Goal: Task Accomplishment & Management: Use online tool/utility

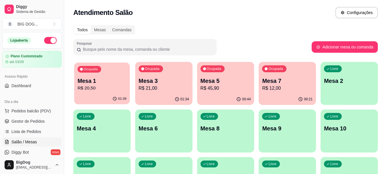
click at [111, 78] on p "Mesa 1" at bounding box center [102, 81] width 49 height 8
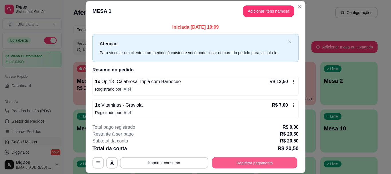
click at [231, 164] on button "Registrar pagamento" at bounding box center [254, 162] width 85 height 11
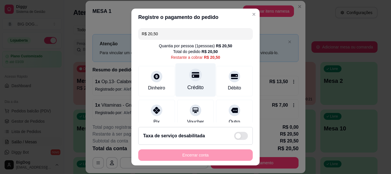
click at [193, 74] on icon at bounding box center [195, 74] width 7 height 7
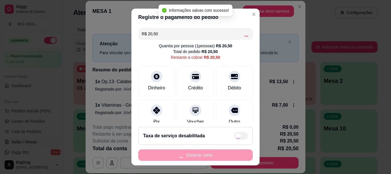
type input "R$ 0,00"
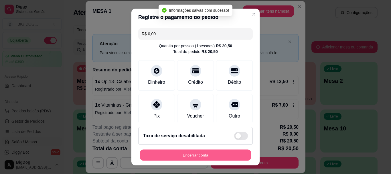
click at [209, 157] on button "Encerrar conta" at bounding box center [195, 154] width 111 height 11
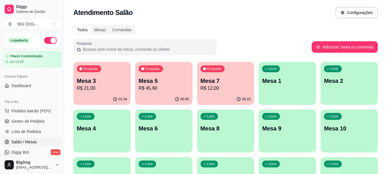
click at [227, 76] on div "Ocupada Mesa 7 R$ 12,00" at bounding box center [225, 78] width 57 height 32
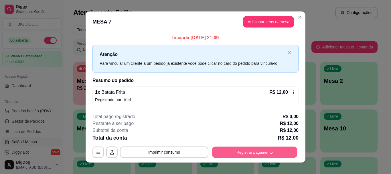
click at [237, 151] on button "Registrar pagamento" at bounding box center [254, 152] width 85 height 11
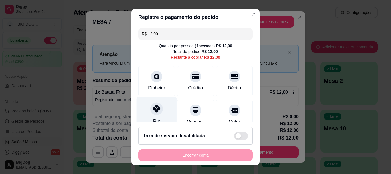
click at [157, 113] on div at bounding box center [156, 109] width 13 height 13
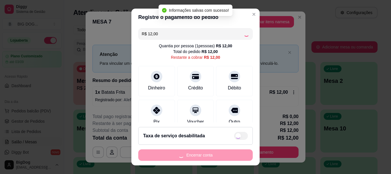
type input "R$ 0,00"
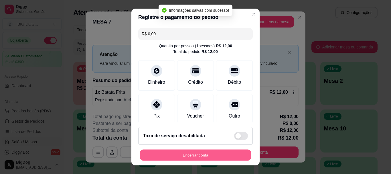
click at [207, 157] on button "Encerrar conta" at bounding box center [195, 154] width 111 height 11
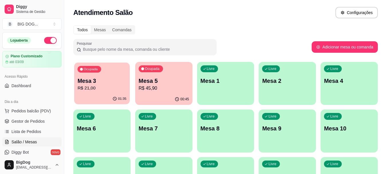
click at [109, 91] on p "R$ 21,00" at bounding box center [102, 88] width 49 height 7
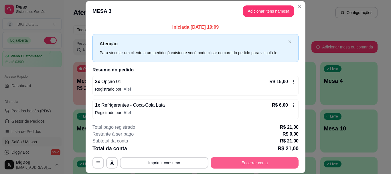
click at [236, 158] on button "Encerrar conta" at bounding box center [255, 162] width 88 height 11
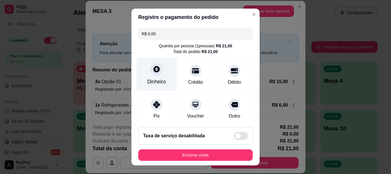
click at [165, 71] on div "Dinheiro" at bounding box center [157, 75] width 40 height 34
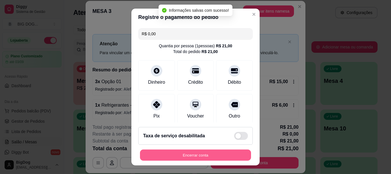
click at [211, 155] on button "Encerrar conta" at bounding box center [195, 154] width 111 height 11
